Goal: Navigation & Orientation: Find specific page/section

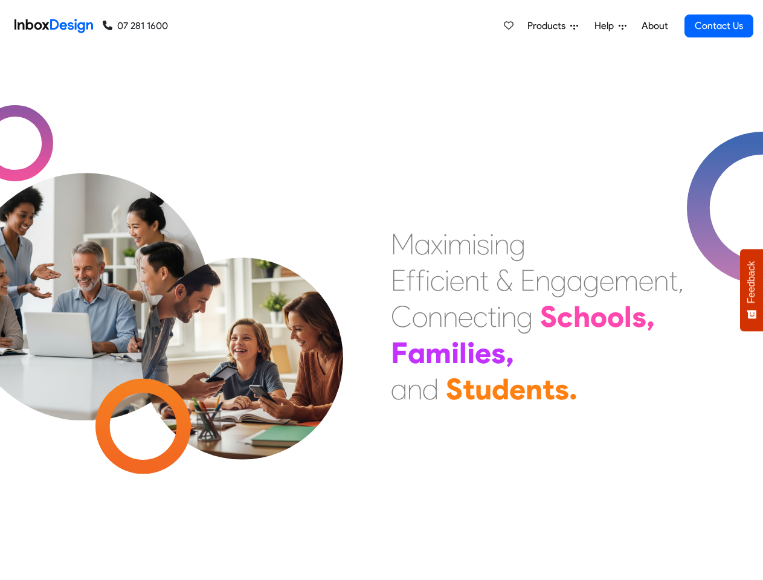
click at [382, 290] on div "M a x i m i s i n g E f f i c i e n t & E n g a g e m e n t , C o n n e c t i n…" at bounding box center [573, 316] width 382 height 181
click at [554, 26] on span "Products" at bounding box center [549, 26] width 43 height 15
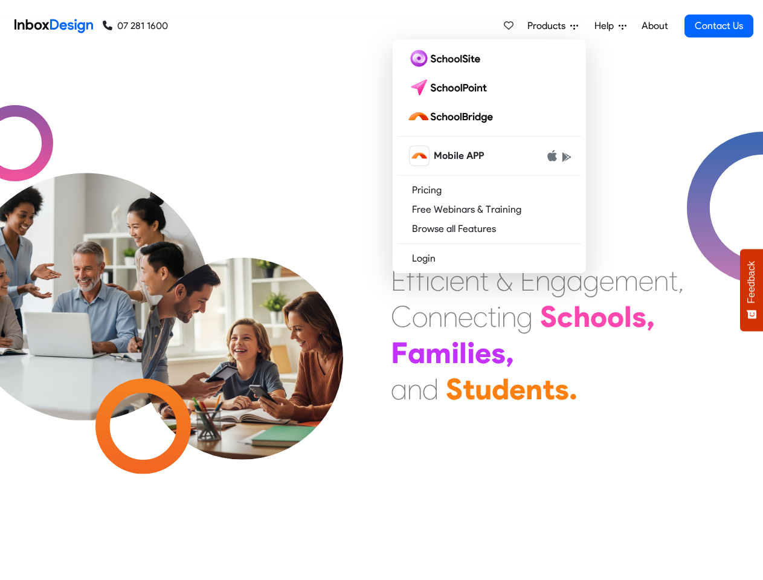
click at [612, 26] on span "Help" at bounding box center [607, 26] width 24 height 15
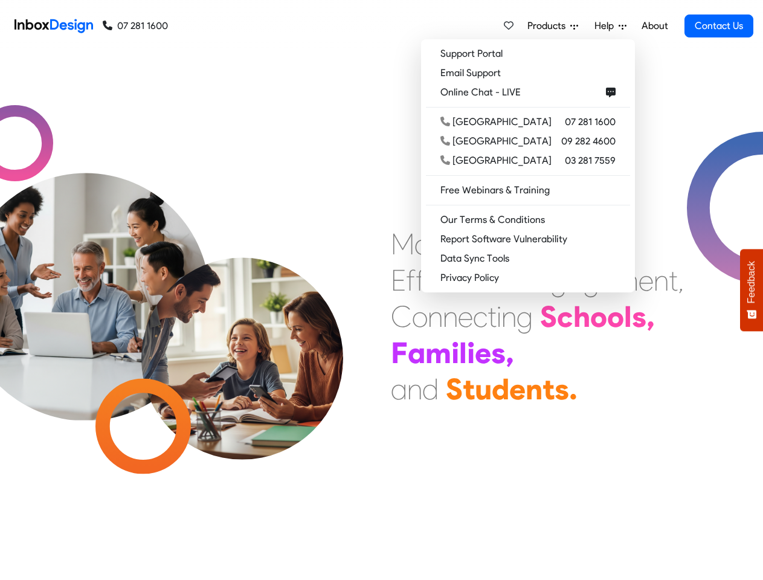
click at [752, 290] on span "Feedback" at bounding box center [751, 282] width 11 height 42
